Goal: Information Seeking & Learning: Learn about a topic

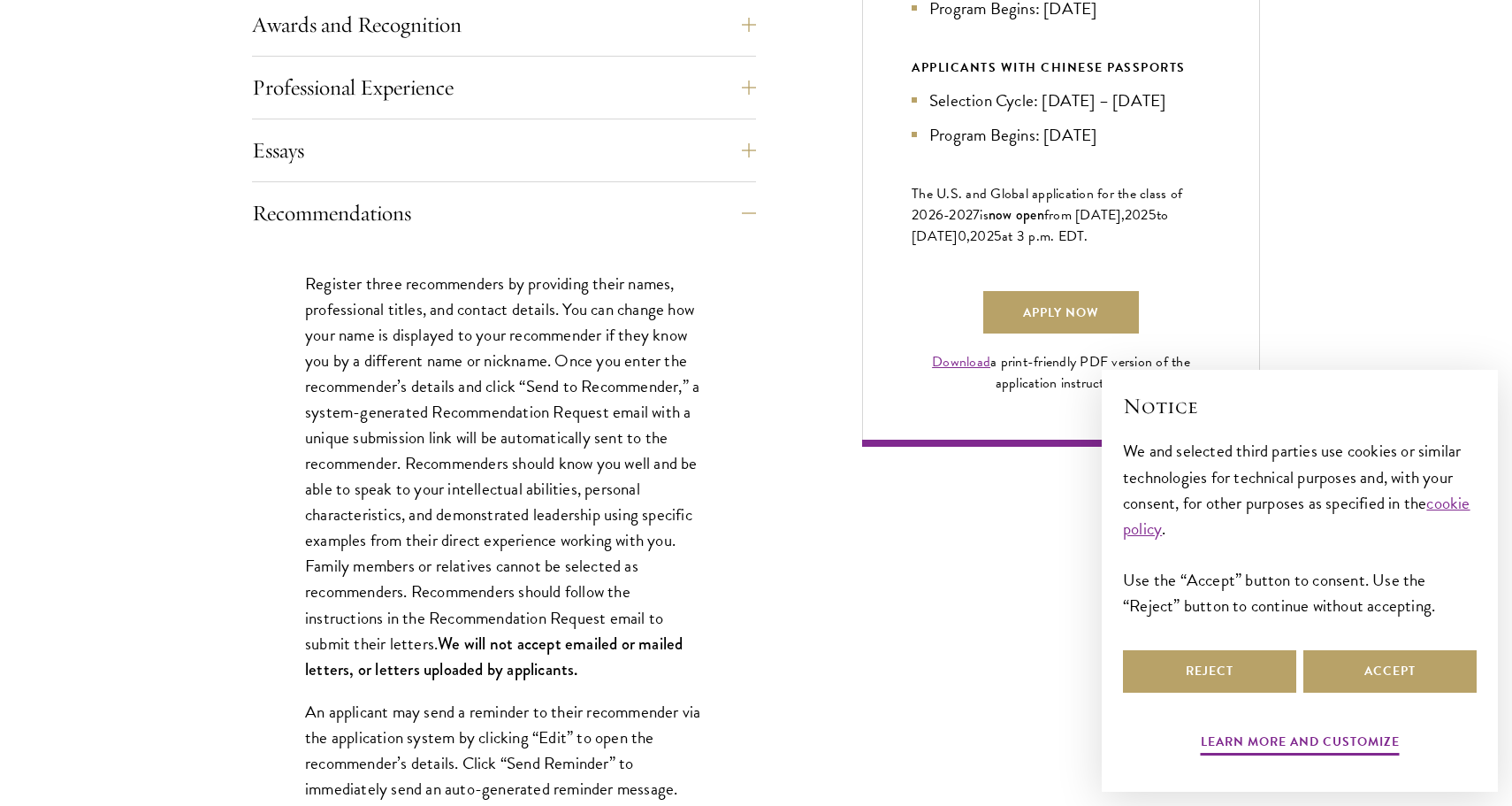
scroll to position [1144, 0]
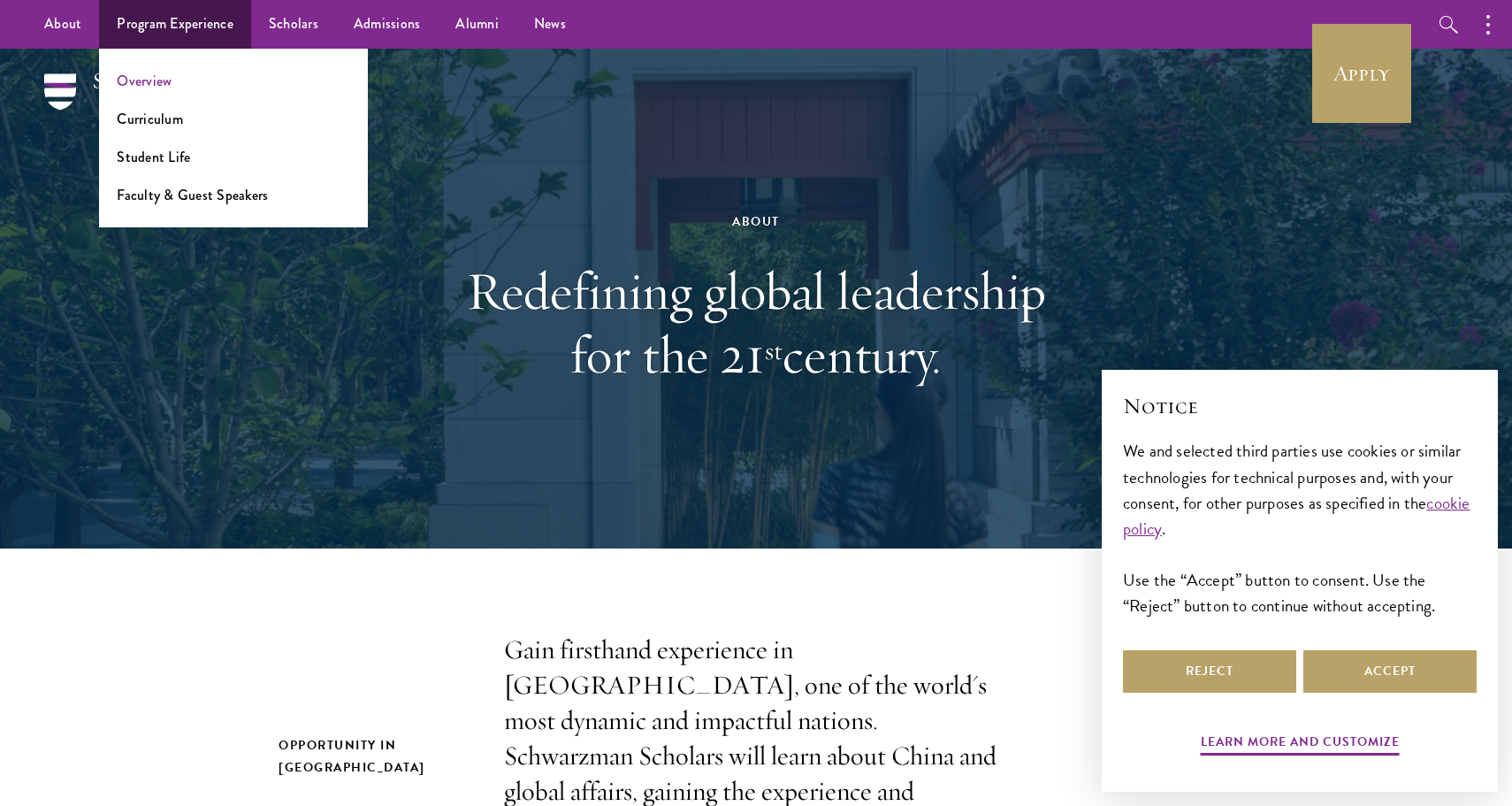
click at [159, 82] on link "Overview" at bounding box center [144, 80] width 55 height 20
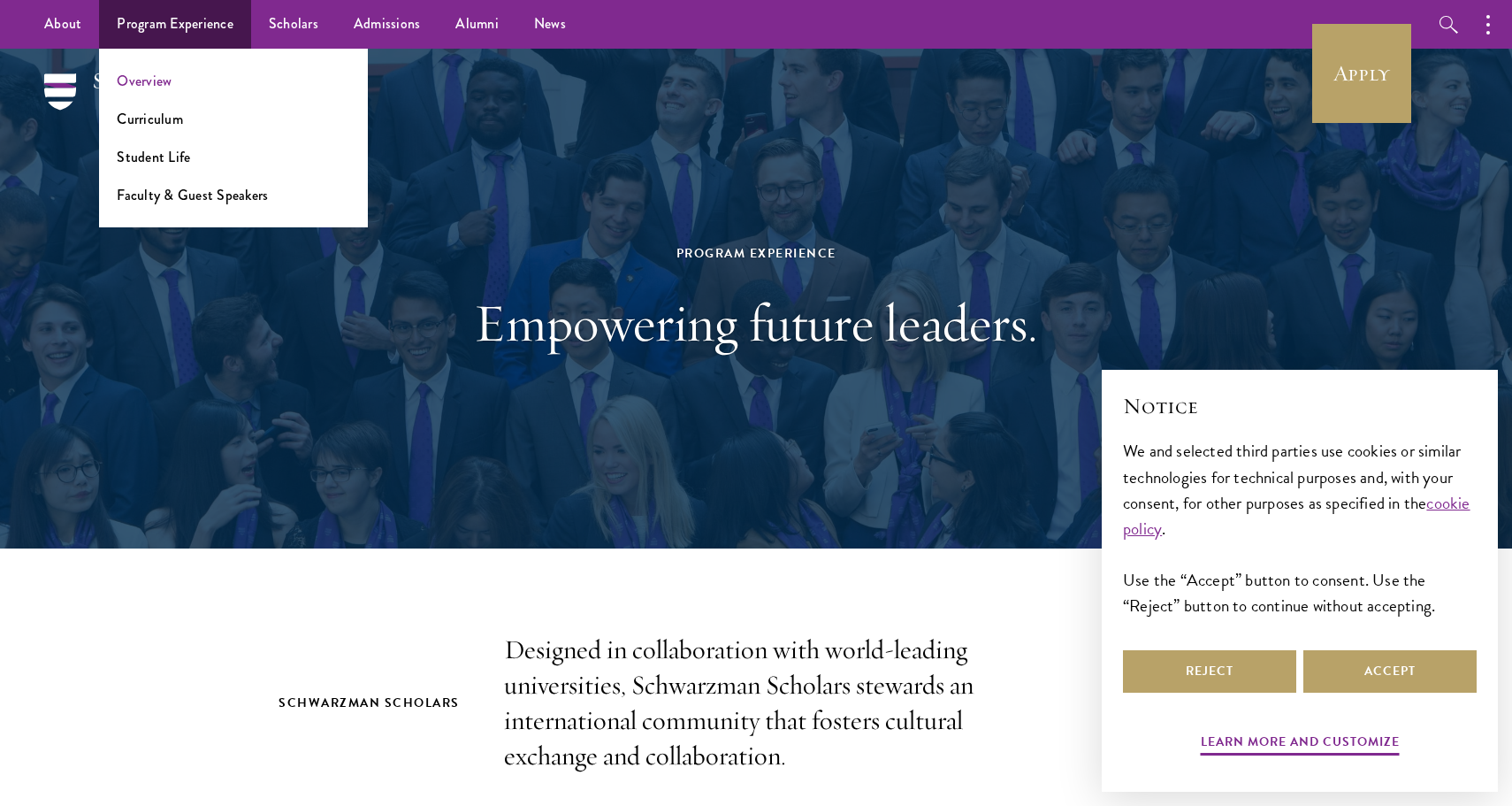
click at [164, 77] on link "Overview" at bounding box center [144, 80] width 55 height 20
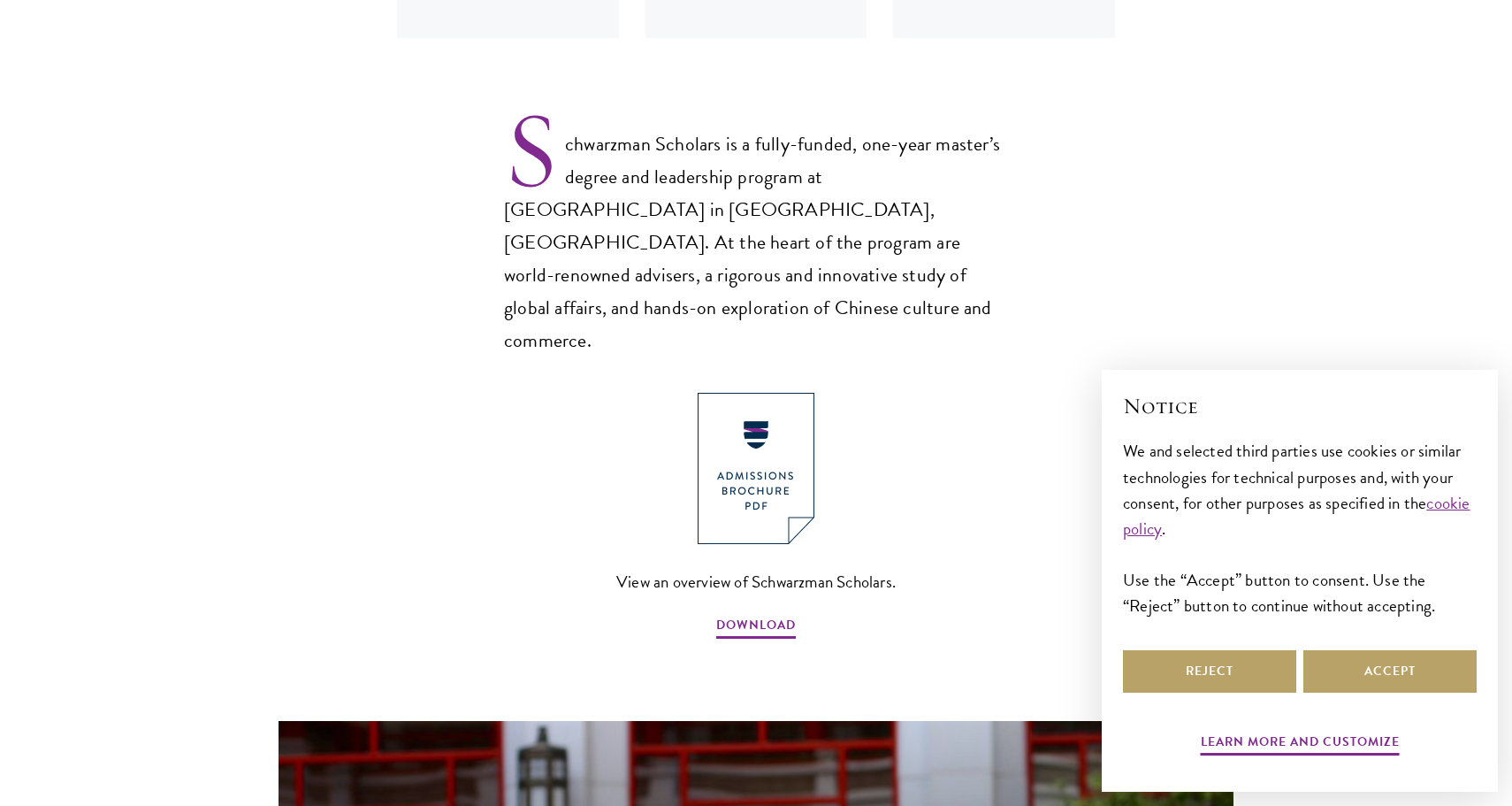
scroll to position [1115, 0]
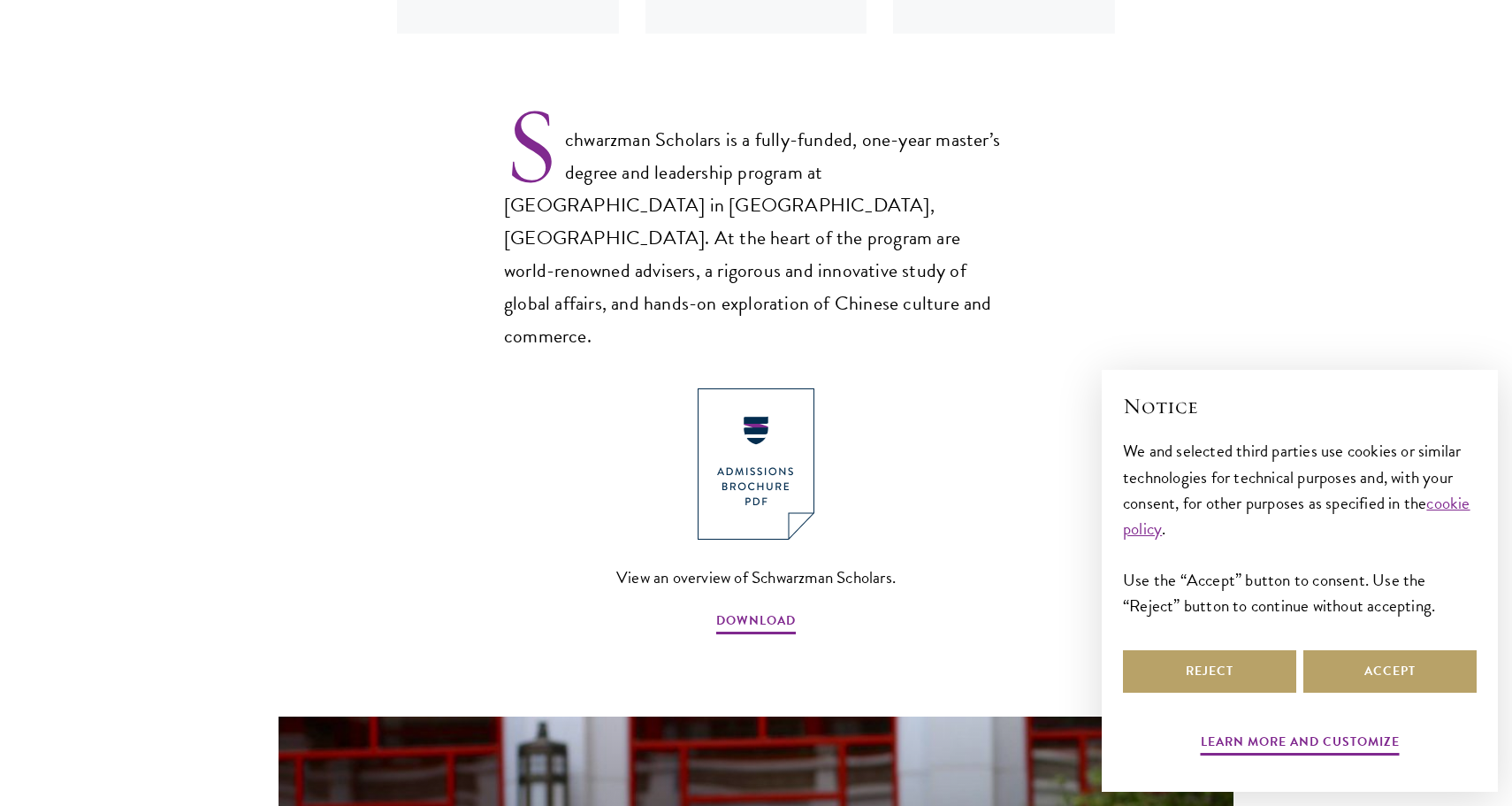
click at [751, 438] on img at bounding box center [756, 464] width 117 height 151
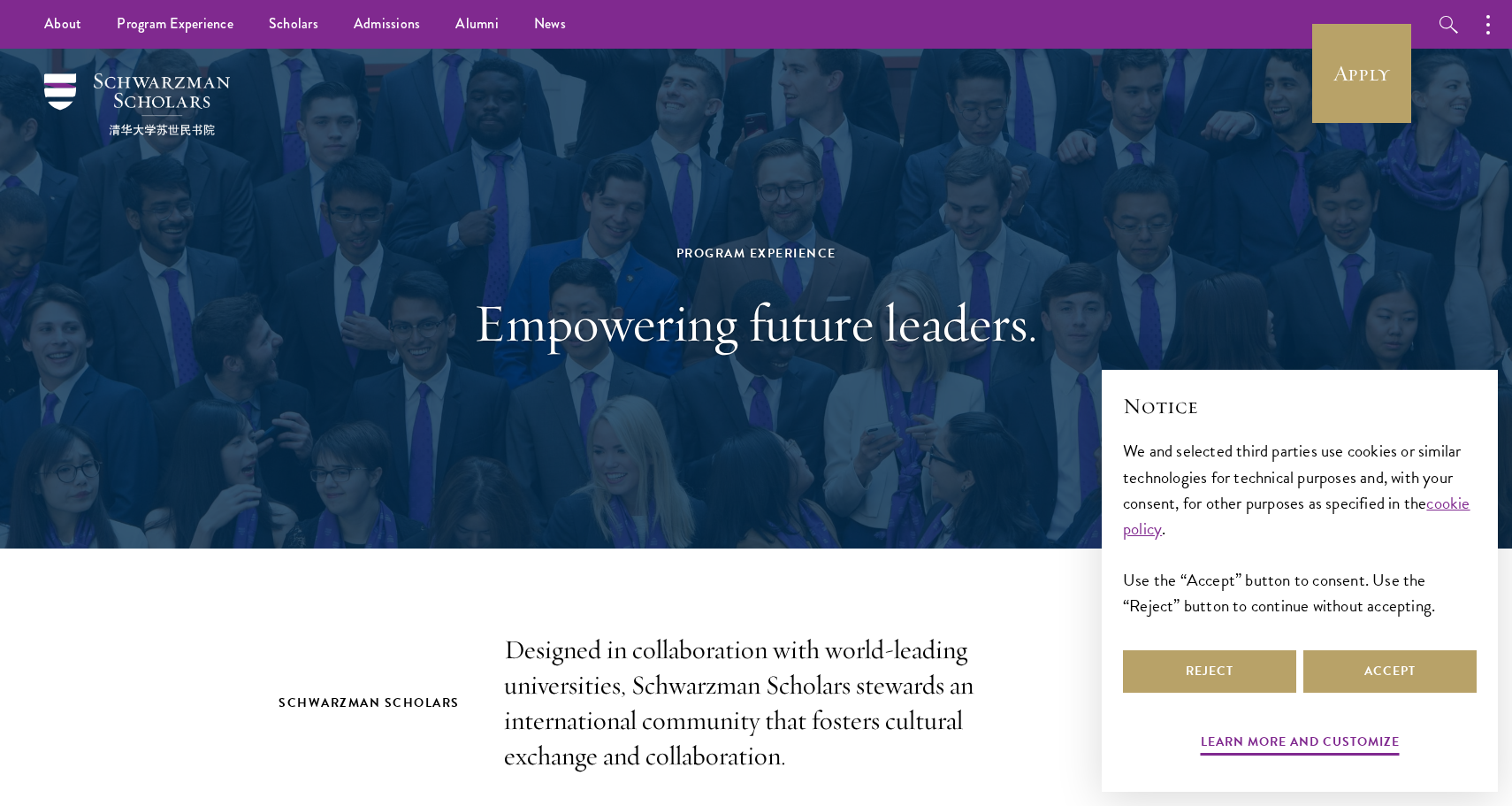
scroll to position [0, 0]
